Goal: Understand process/instructions: Learn how to perform a task or action

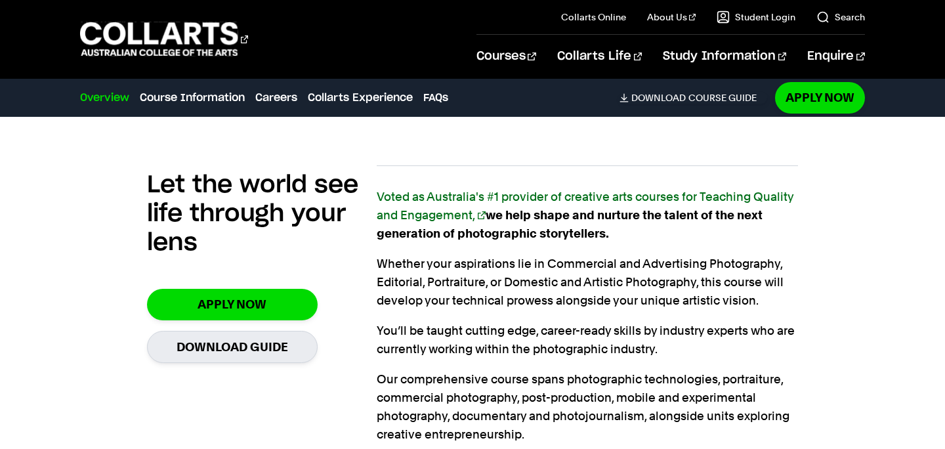
scroll to position [795, 0]
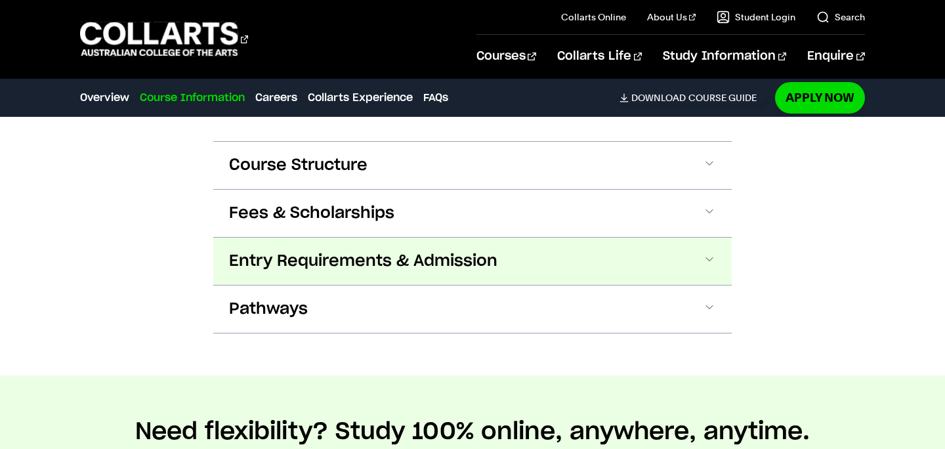
click at [702, 261] on button "Entry Requirements & Admission" at bounding box center [472, 261] width 519 height 47
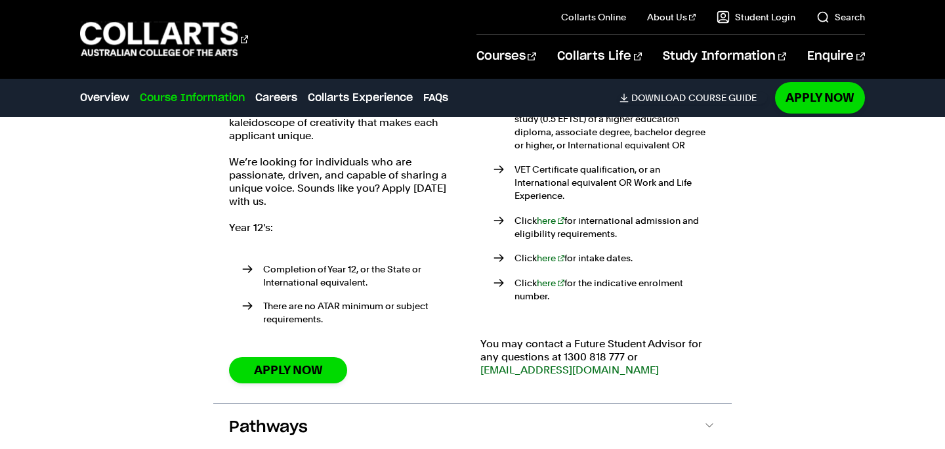
scroll to position [1831, 0]
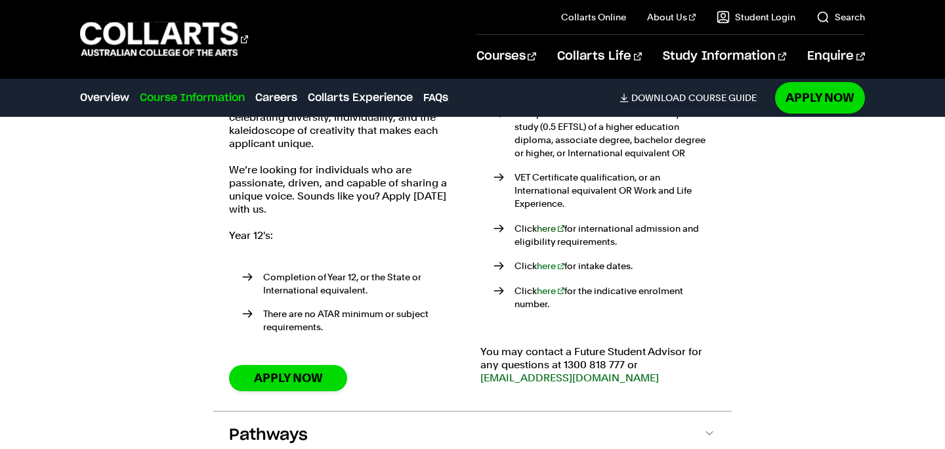
click at [553, 223] on link "here" at bounding box center [551, 228] width 28 height 11
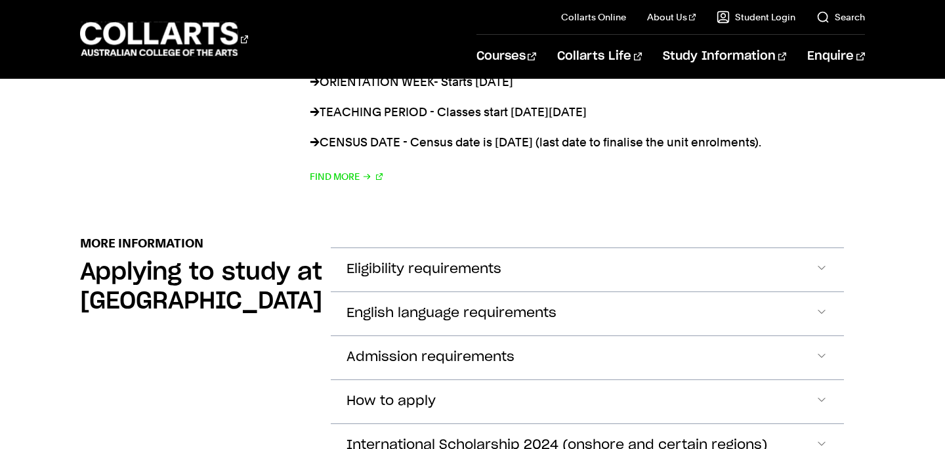
scroll to position [1405, 0]
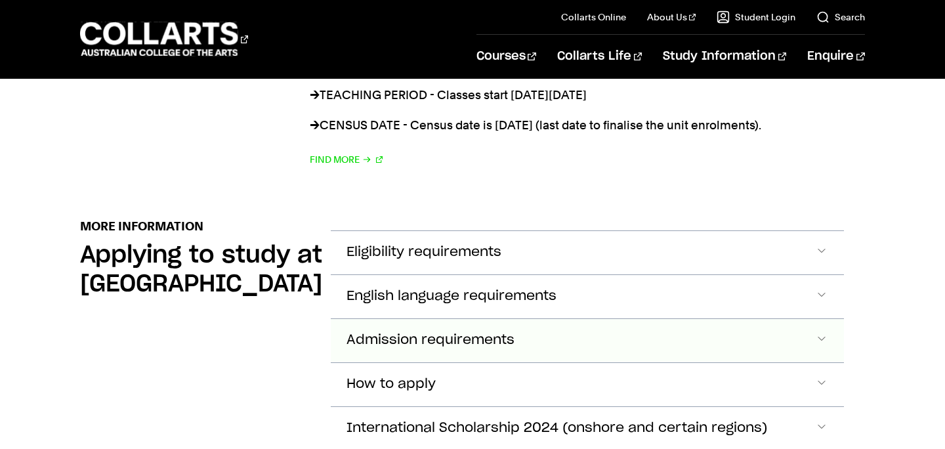
click at [815, 261] on span "Accordion Section" at bounding box center [821, 252] width 13 height 17
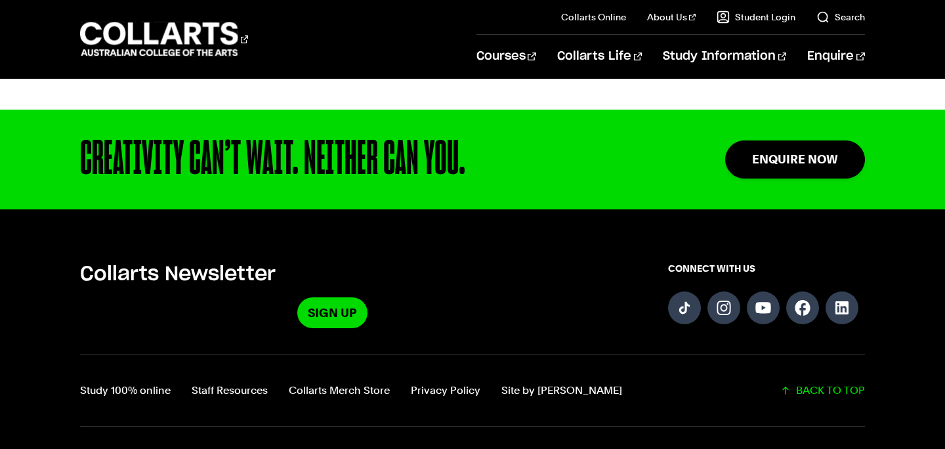
scroll to position [3594, 0]
